Goal: Find specific page/section: Find specific page/section

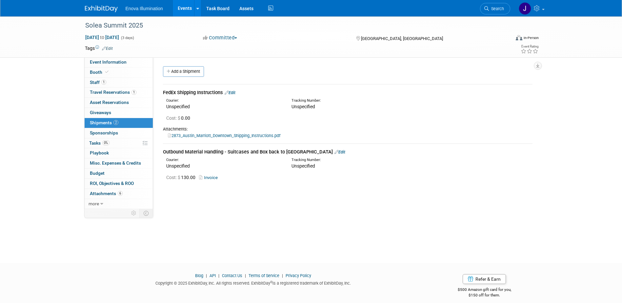
click at [107, 7] on img at bounding box center [101, 9] width 33 height 7
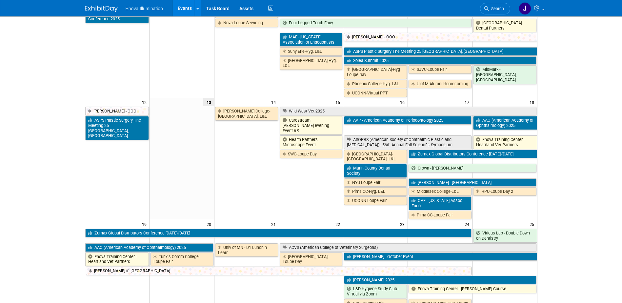
scroll to position [98, 0]
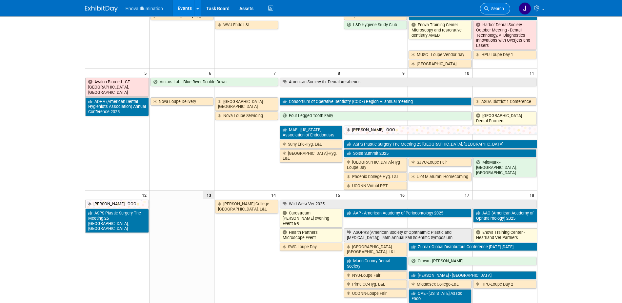
click at [501, 7] on span "Search" at bounding box center [496, 8] width 15 height 5
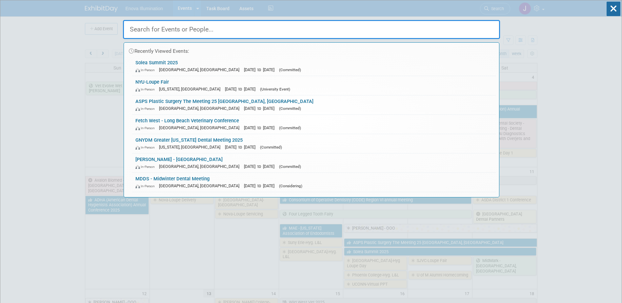
click at [407, 31] on input "text" at bounding box center [311, 29] width 377 height 19
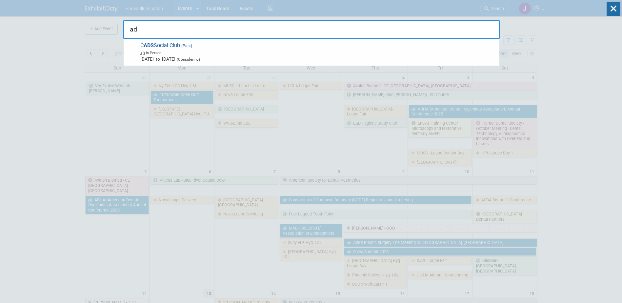
type input "a"
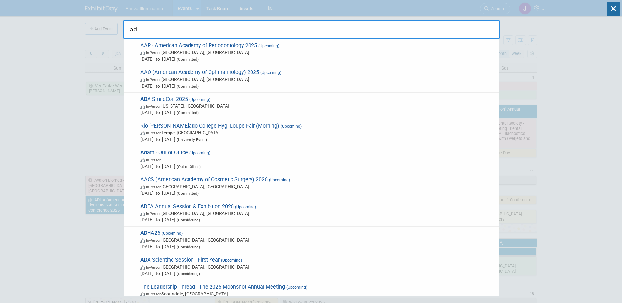
type input "a"
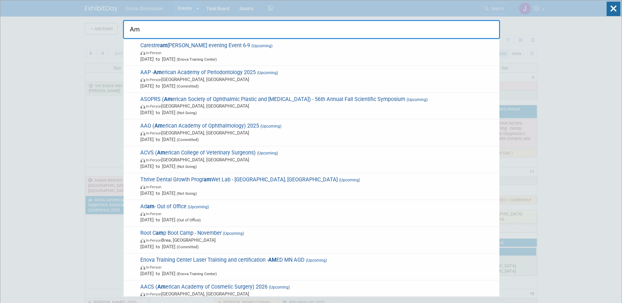
type input "A"
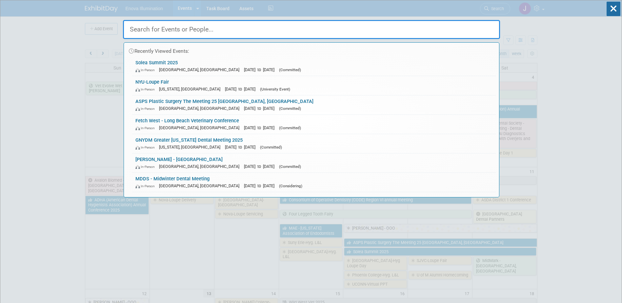
click at [210, 23] on input "text" at bounding box center [311, 29] width 377 height 19
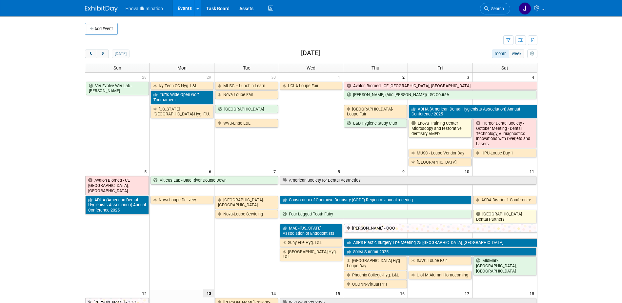
drag, startPoint x: 498, startPoint y: 7, endPoint x: 489, endPoint y: 11, distance: 9.7
click at [498, 7] on span "Search" at bounding box center [496, 8] width 15 height 5
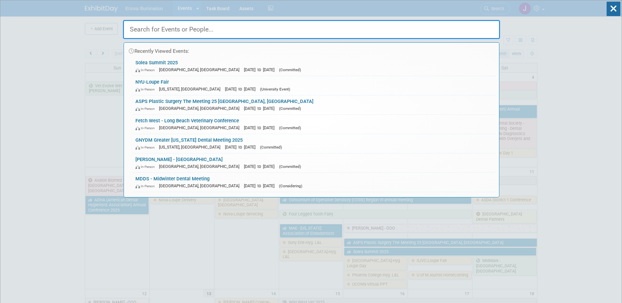
click at [452, 24] on input "text" at bounding box center [311, 29] width 377 height 19
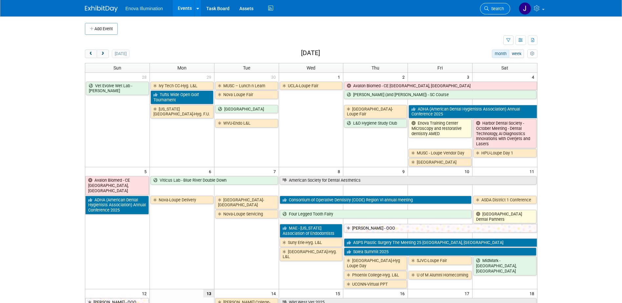
click at [490, 14] on link "Search" at bounding box center [495, 8] width 30 height 11
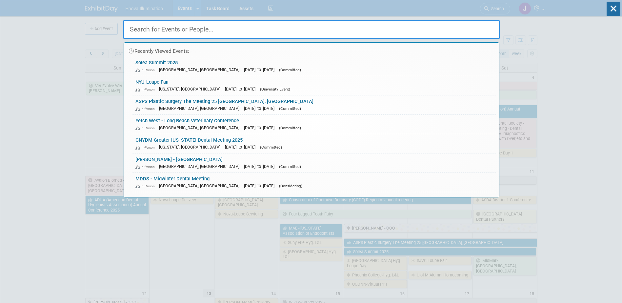
click at [227, 32] on input "text" at bounding box center [311, 29] width 377 height 19
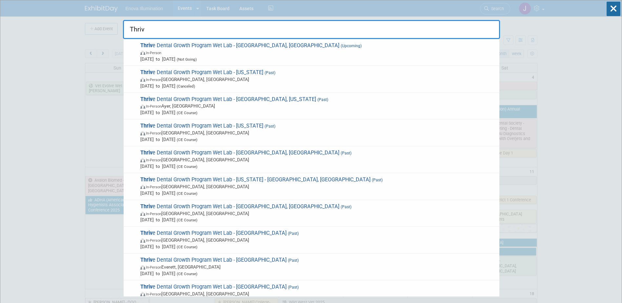
type input "Thriv"
